Goal: Information Seeking & Learning: Learn about a topic

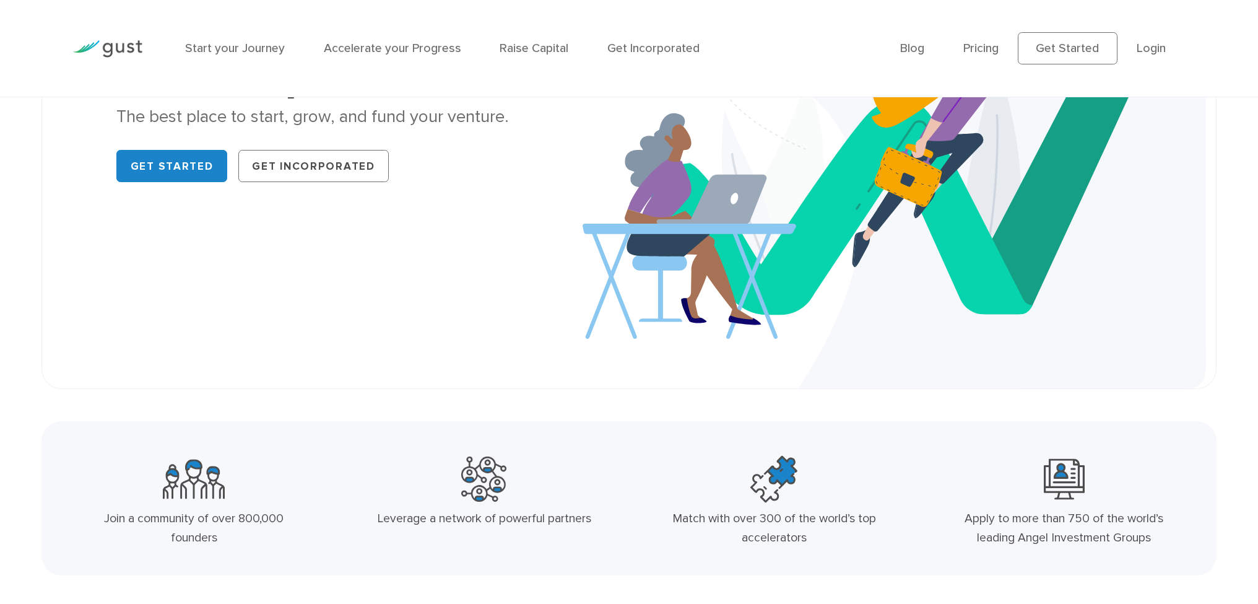
scroll to position [260, 0]
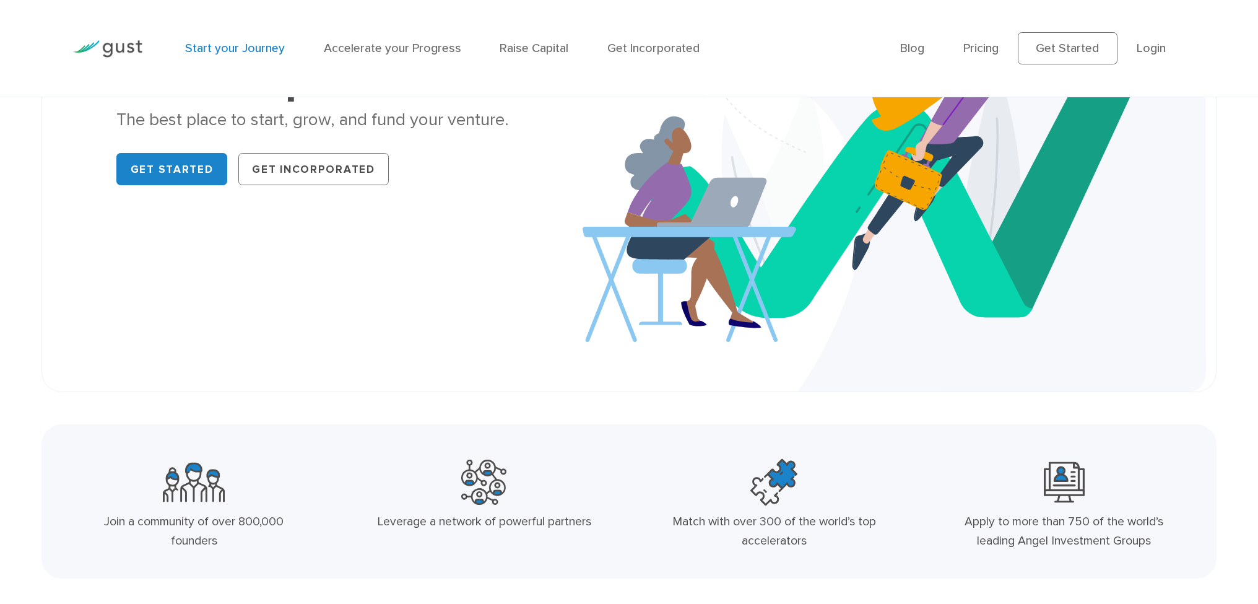
click at [266, 47] on link "Start your Journey" at bounding box center [235, 48] width 100 height 14
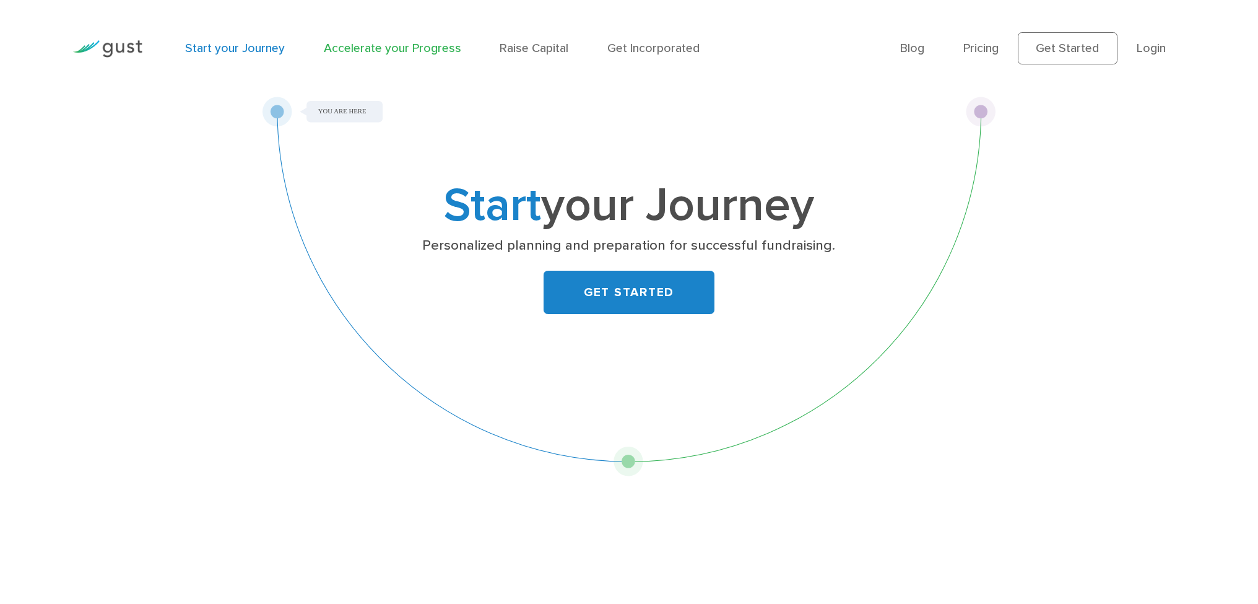
click at [419, 50] on link "Accelerate your Progress" at bounding box center [392, 48] width 137 height 14
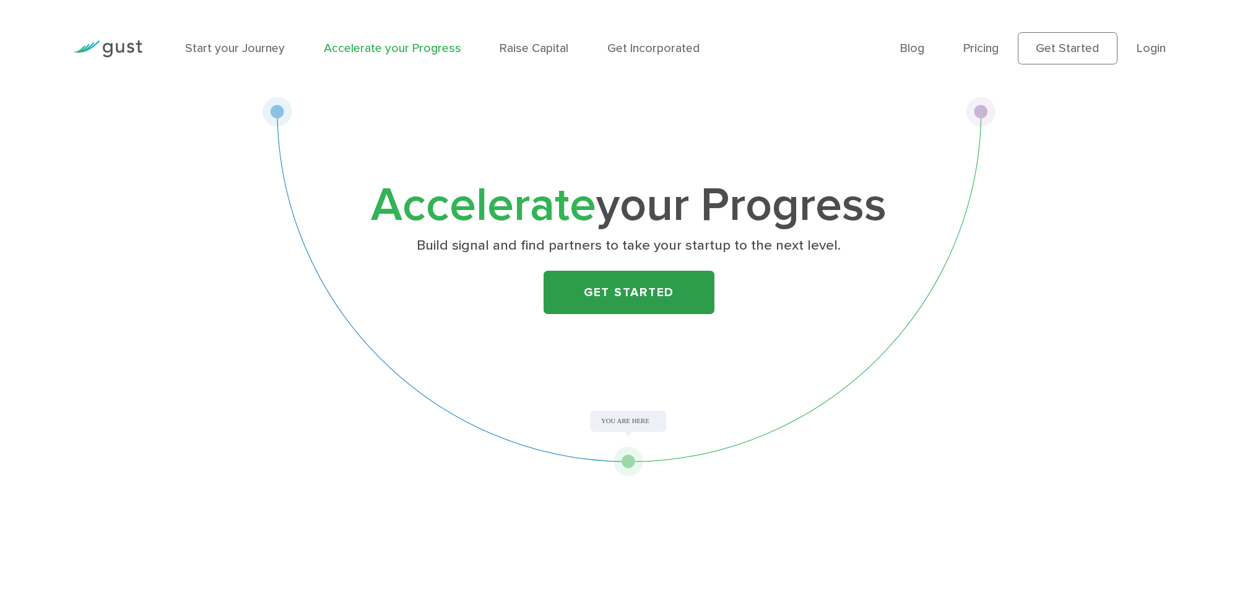
click at [623, 290] on link "Get Started" at bounding box center [630, 292] width 172 height 43
click at [991, 45] on link "Pricing" at bounding box center [981, 48] width 35 height 14
